Goal: Book appointment/travel/reservation

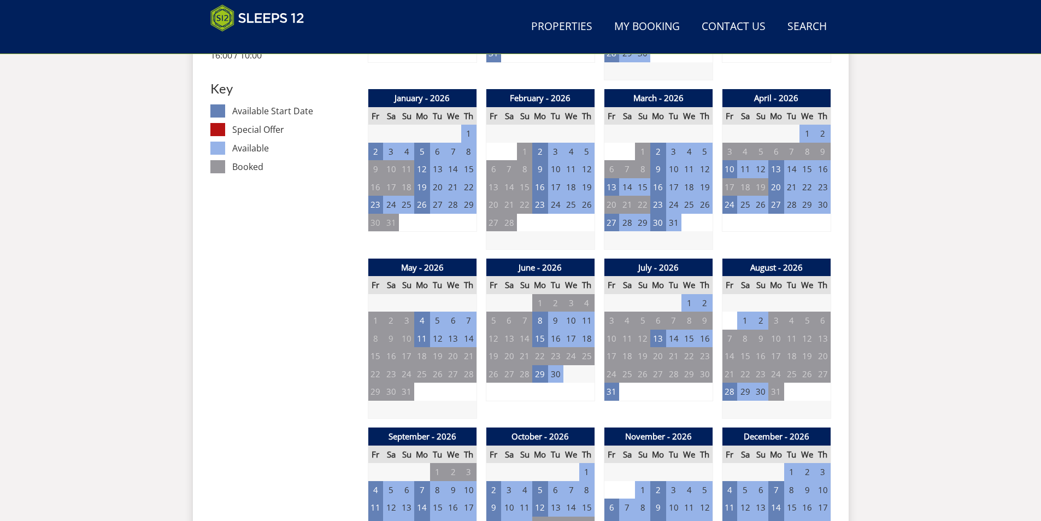
scroll to position [611, 0]
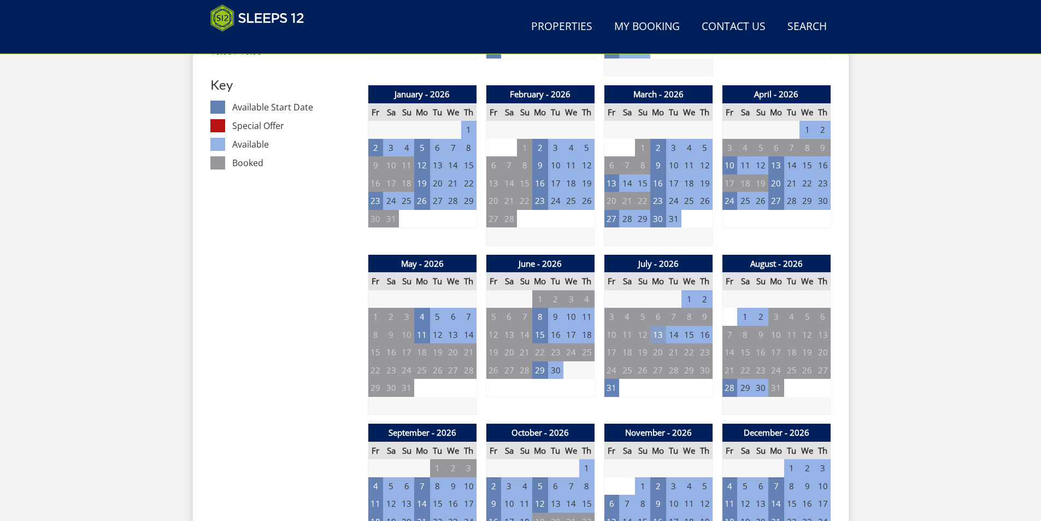
click at [658, 328] on td "13" at bounding box center [657, 335] width 15 height 18
click at [706, 361] on link at bounding box center [715, 357] width 19 height 19
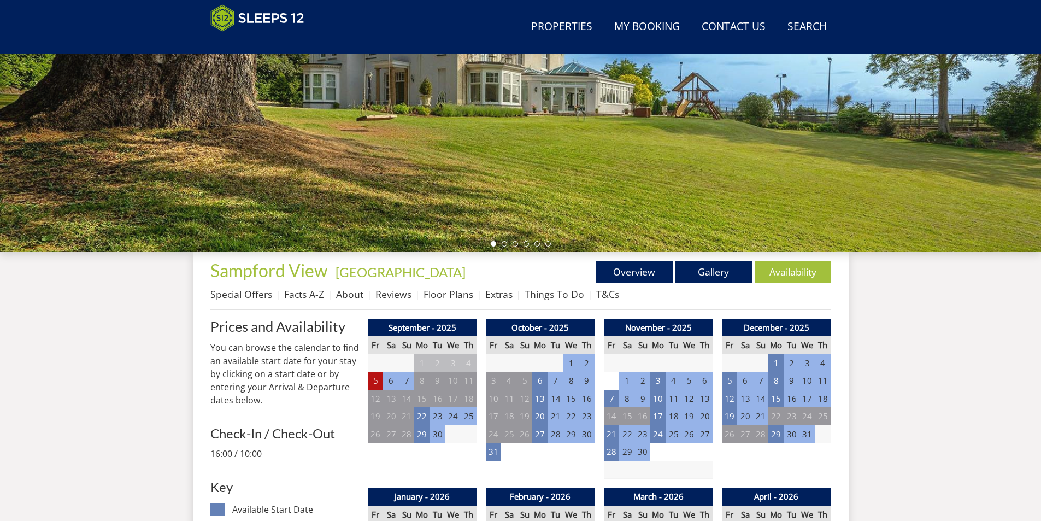
scroll to position [174, 0]
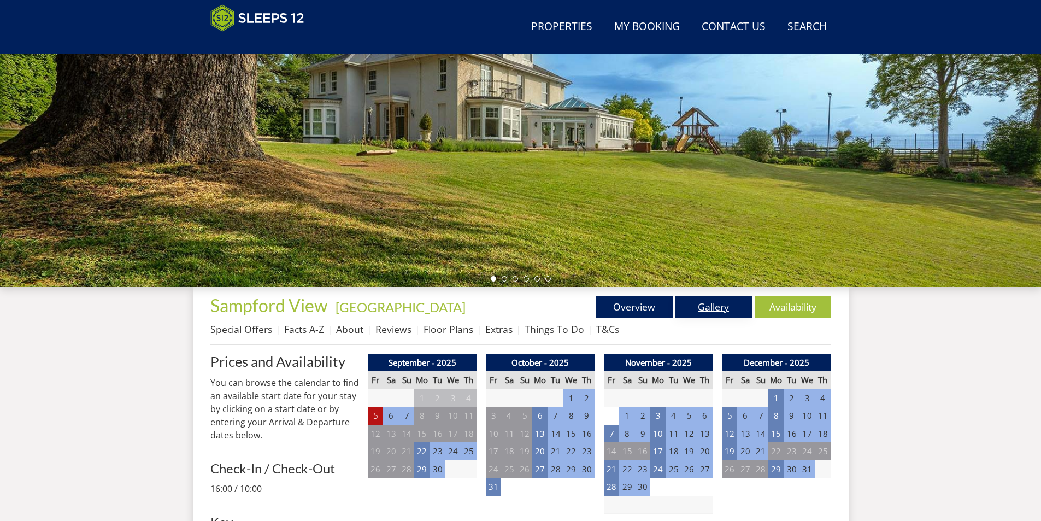
click at [721, 311] on link "Gallery" at bounding box center [713, 307] width 76 height 22
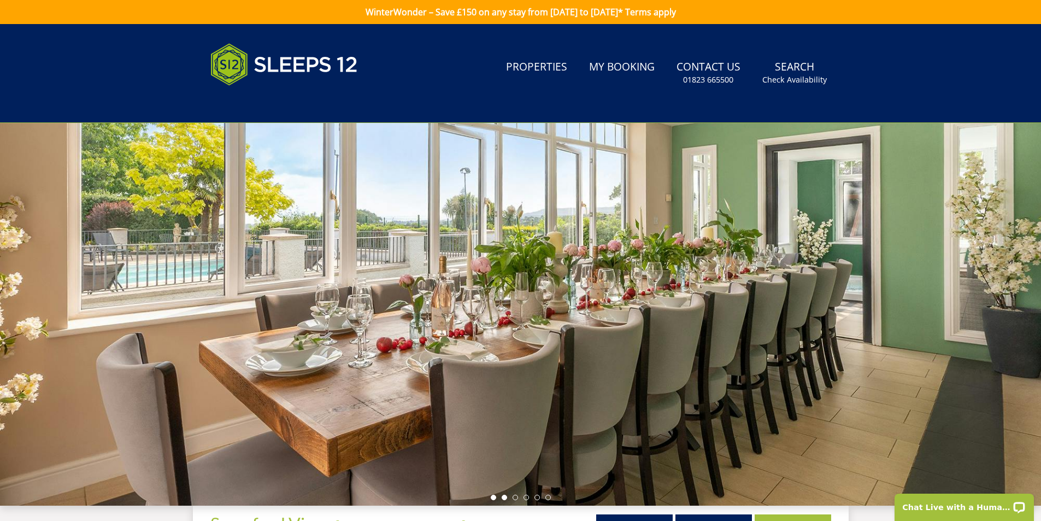
click at [504, 497] on li at bounding box center [503, 496] width 5 height 5
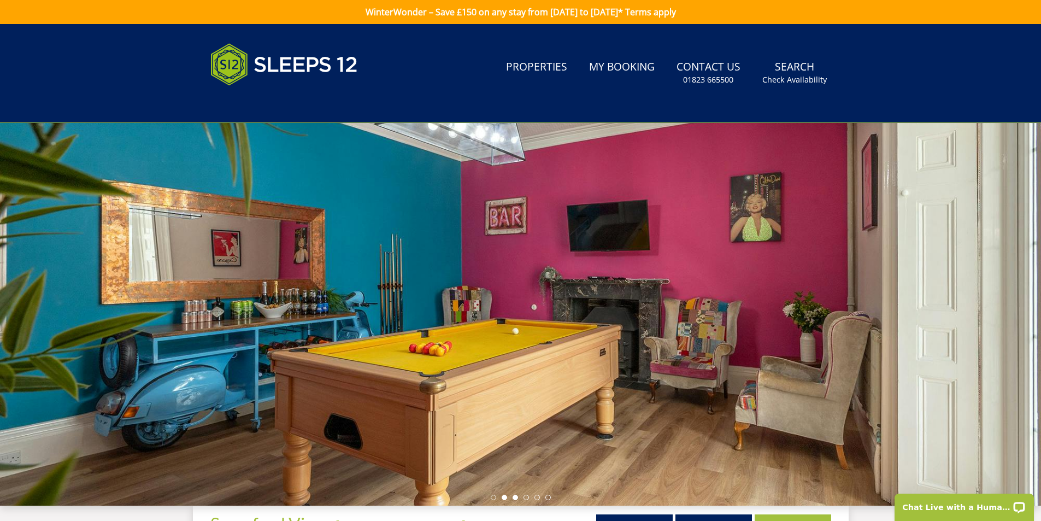
click at [515, 495] on li at bounding box center [514, 496] width 5 height 5
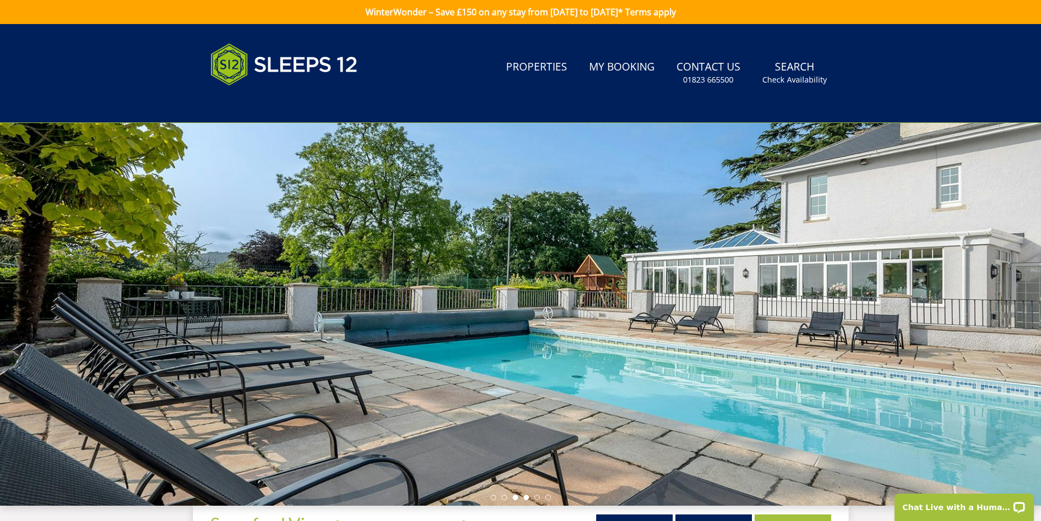
click at [524, 496] on li at bounding box center [525, 496] width 5 height 5
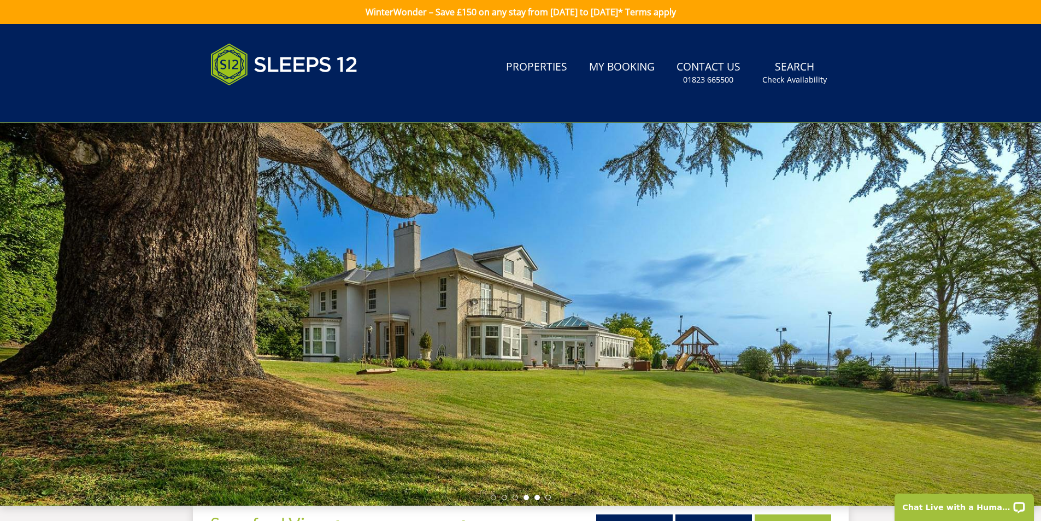
click at [536, 498] on li at bounding box center [536, 496] width 5 height 5
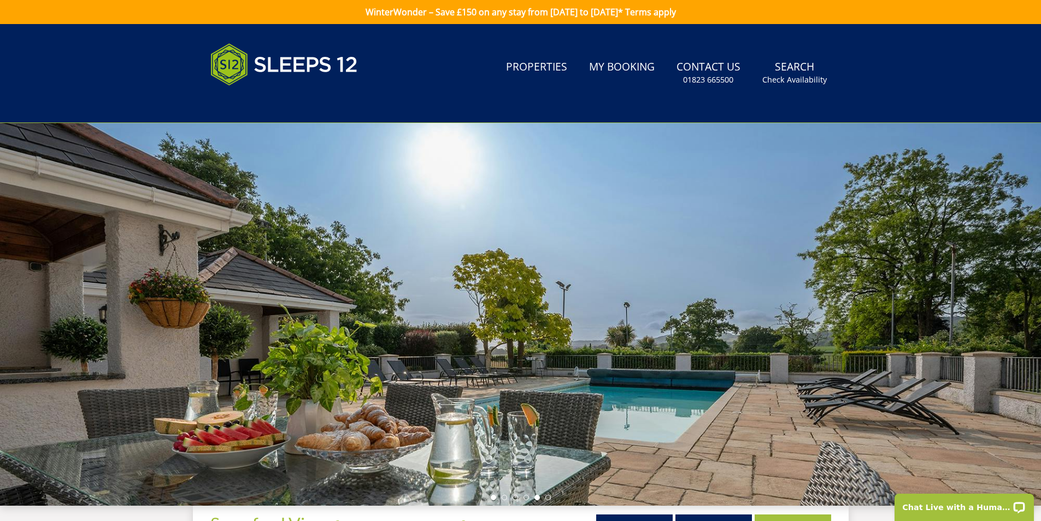
click at [493, 495] on li at bounding box center [493, 496] width 5 height 5
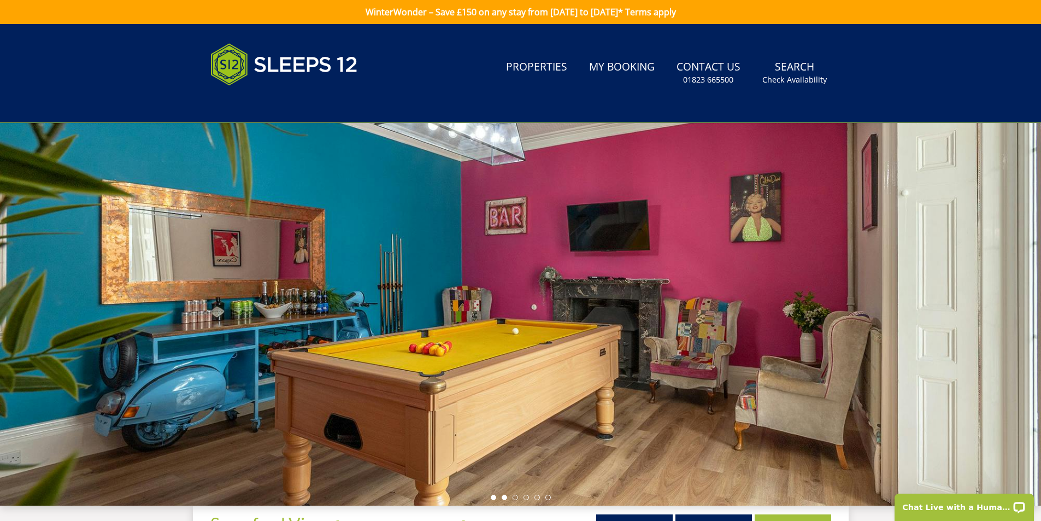
click at [491, 496] on li at bounding box center [493, 496] width 5 height 5
click at [525, 496] on li at bounding box center [525, 496] width 5 height 5
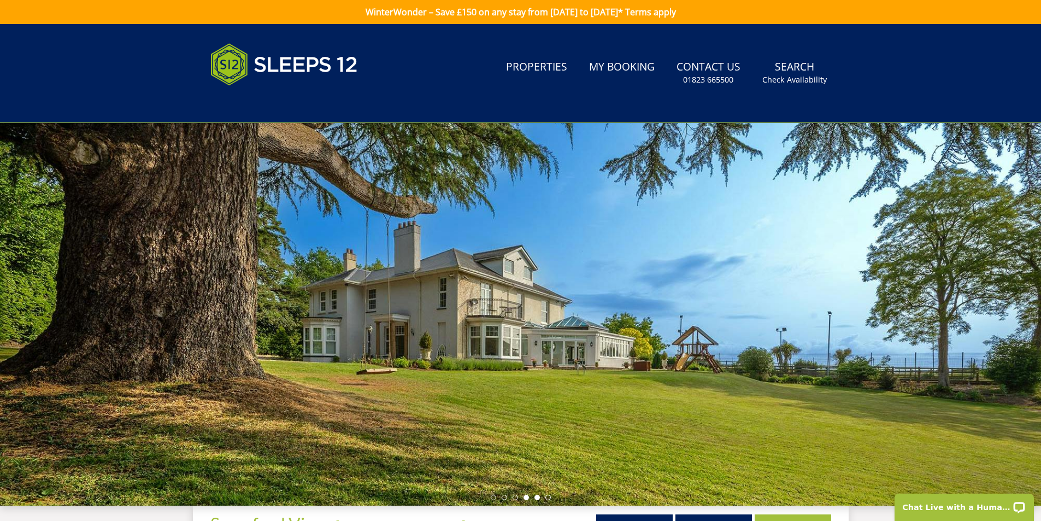
click at [536, 495] on li at bounding box center [536, 496] width 5 height 5
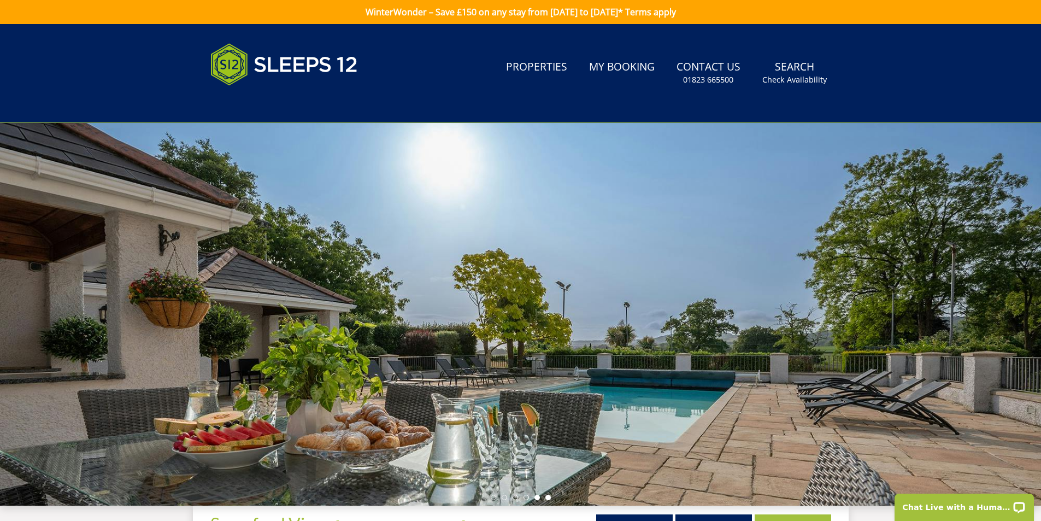
click at [546, 495] on li at bounding box center [547, 496] width 5 height 5
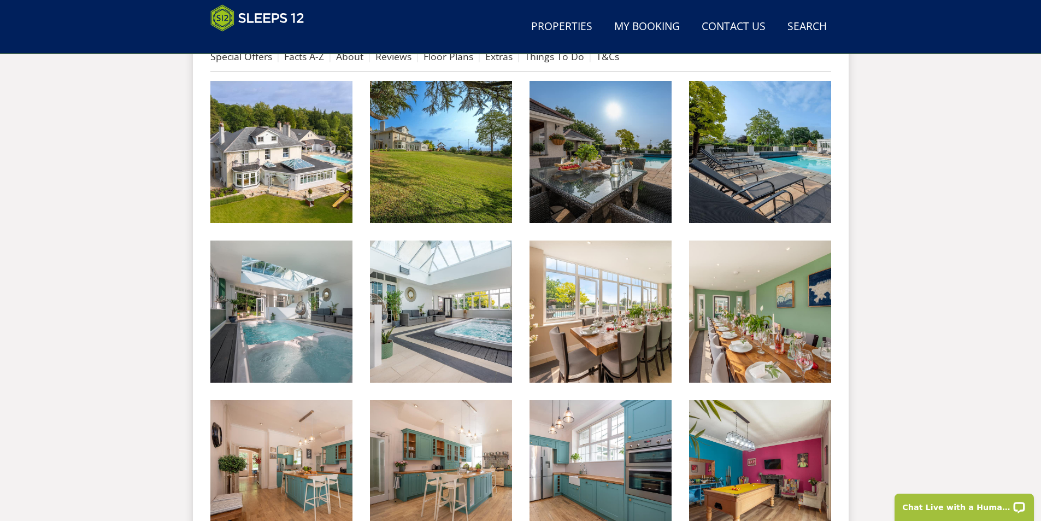
scroll to position [456, 0]
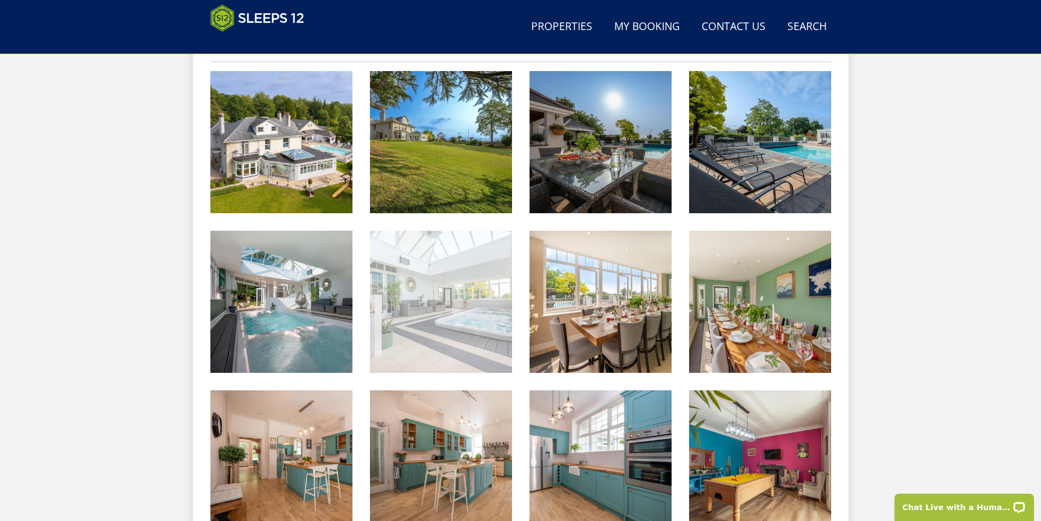
click at [458, 316] on img at bounding box center [441, 302] width 142 height 142
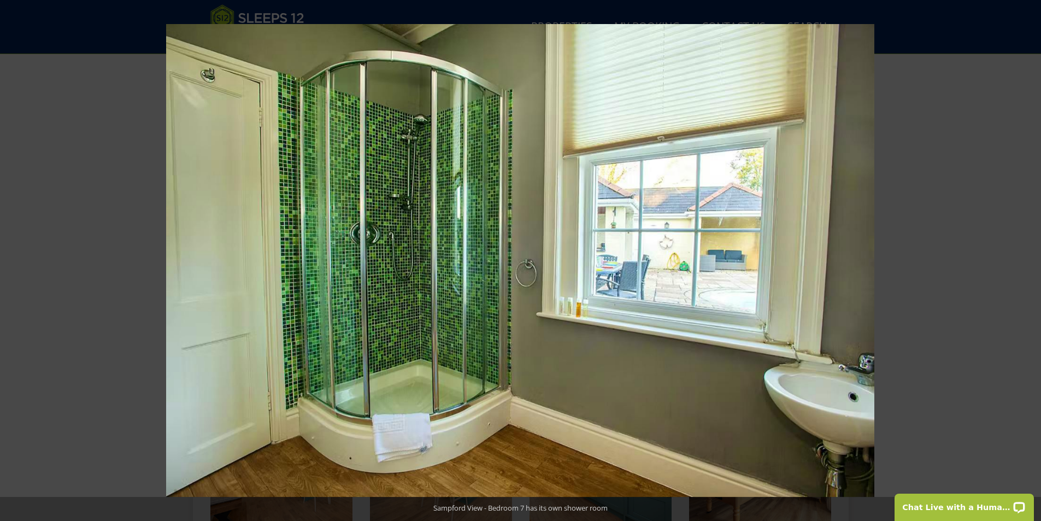
click at [999, 224] on div at bounding box center [686, 284] width 1041 height 521
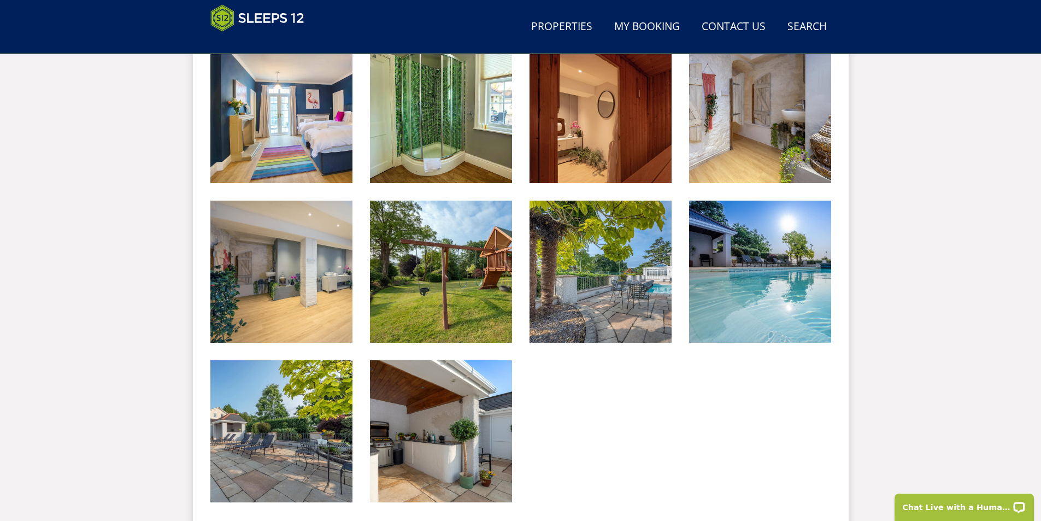
scroll to position [1603, 0]
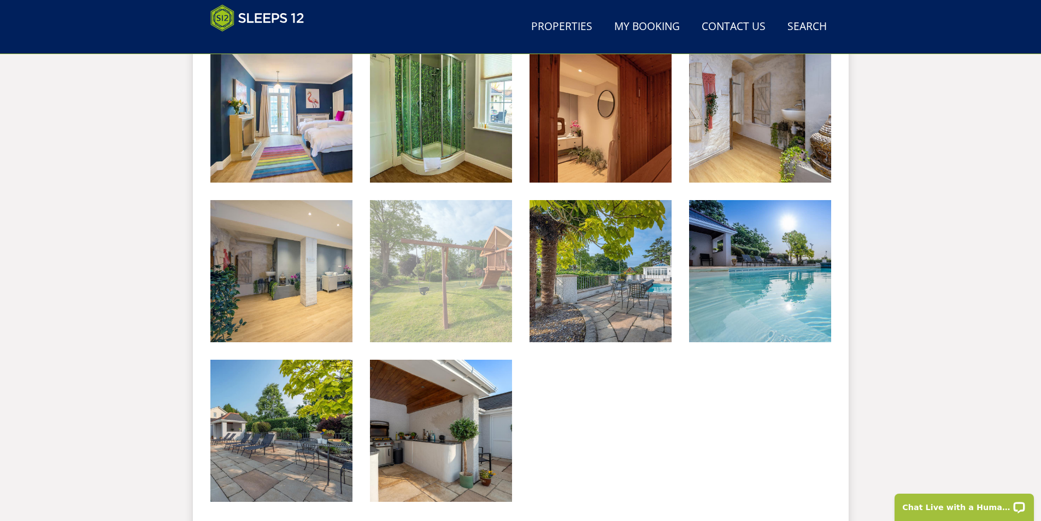
click at [475, 318] on img at bounding box center [441, 271] width 142 height 142
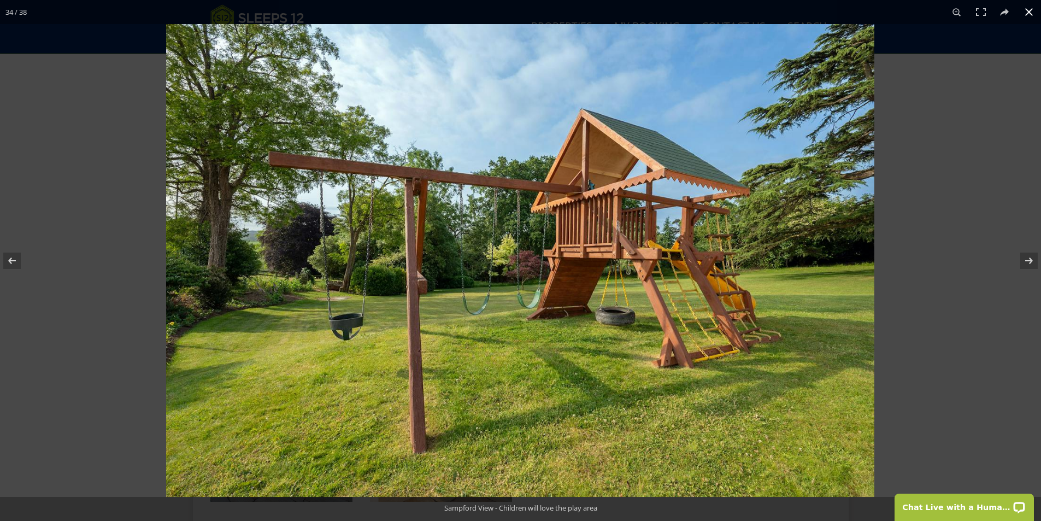
click at [974, 204] on div at bounding box center [686, 284] width 1041 height 521
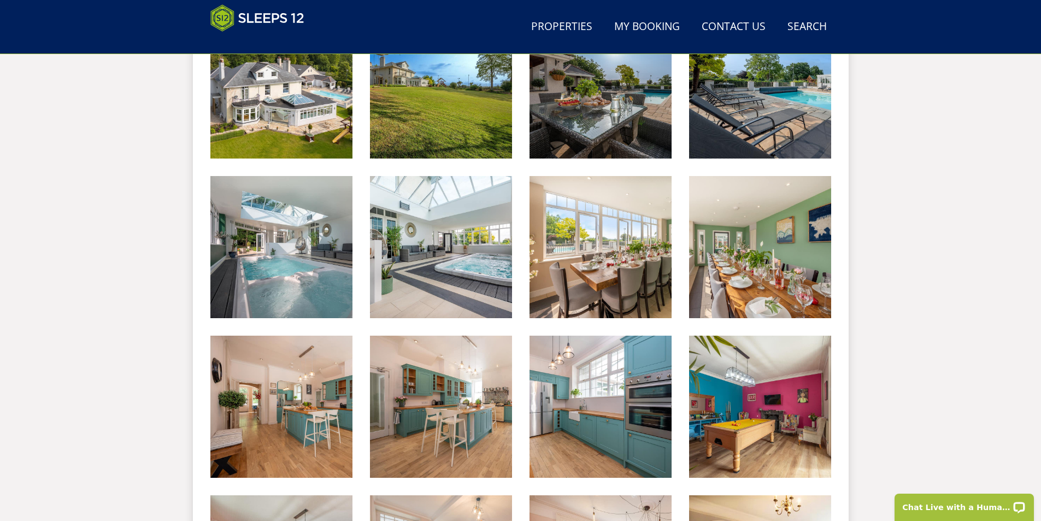
scroll to position [292, 0]
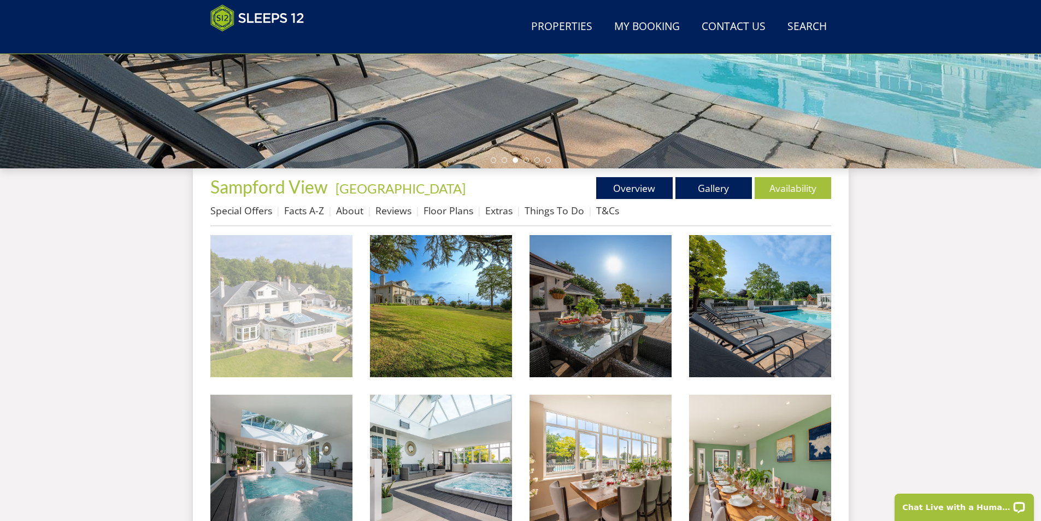
click at [230, 332] on img at bounding box center [281, 306] width 142 height 142
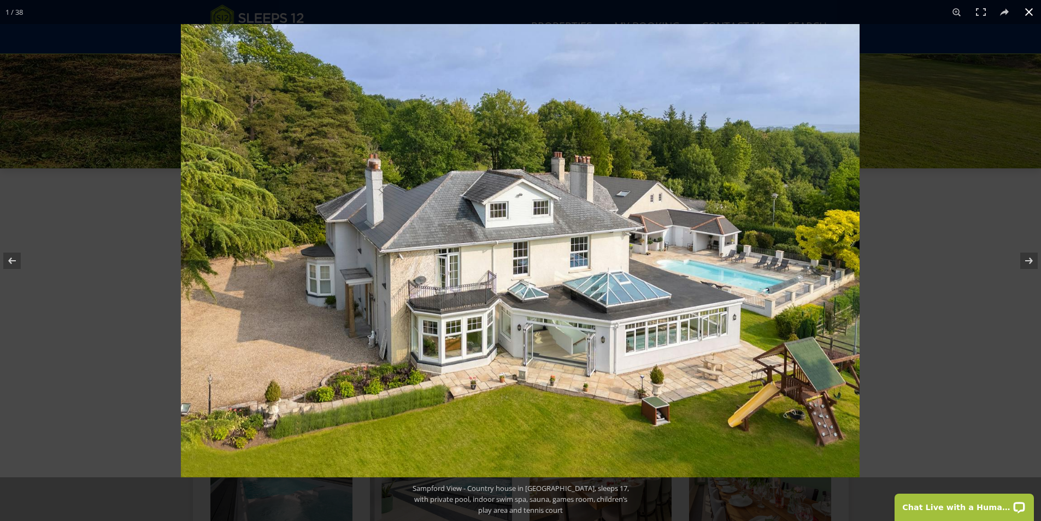
click at [908, 234] on div at bounding box center [701, 284] width 1041 height 521
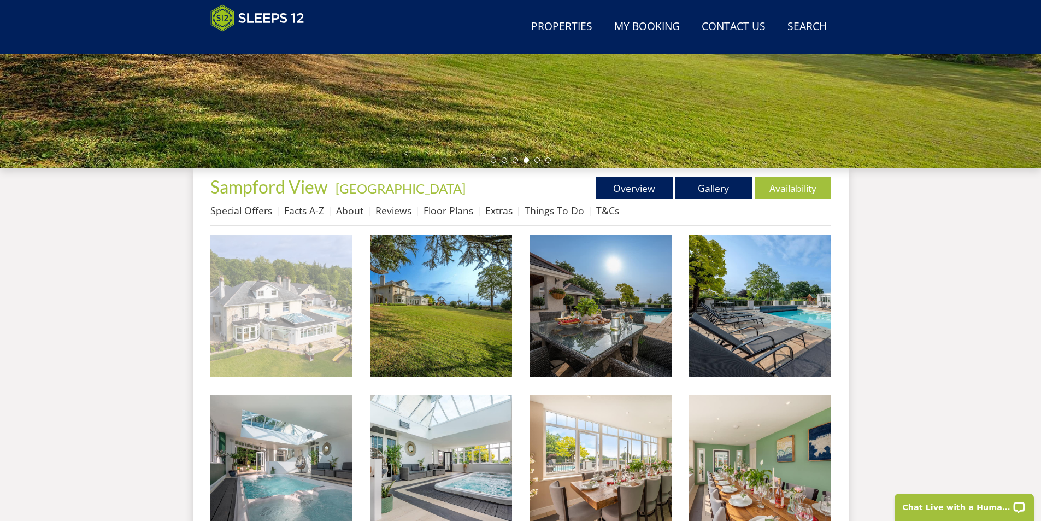
click at [297, 300] on img at bounding box center [281, 306] width 142 height 142
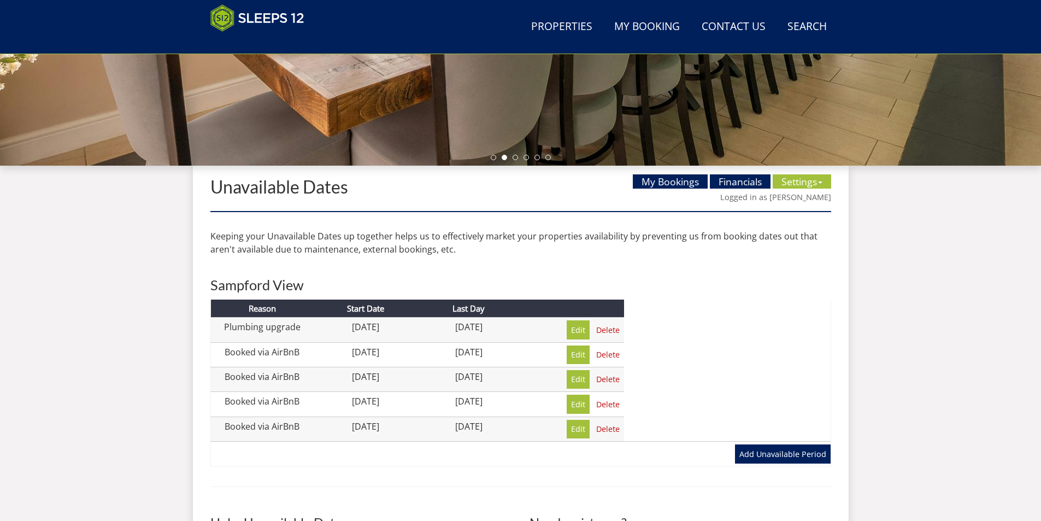
scroll to position [174, 0]
